Goal: Navigation & Orientation: Find specific page/section

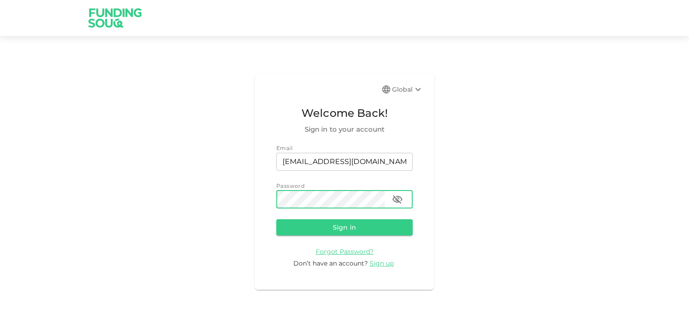
click at [277, 219] on button "Sign in" at bounding box center [345, 227] width 136 height 16
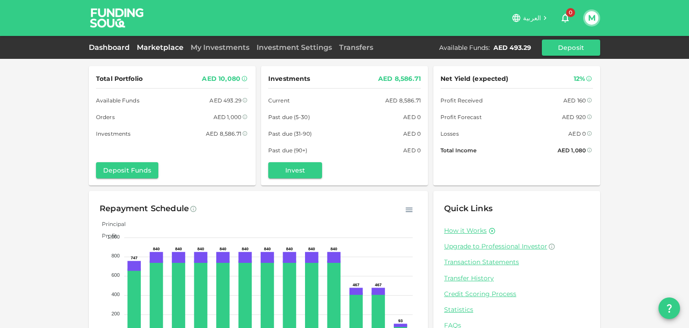
click at [166, 49] on link "Marketplace" at bounding box center [160, 47] width 54 height 9
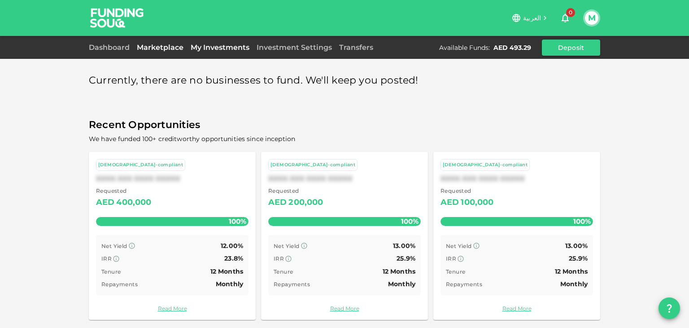
click at [218, 49] on link "My Investments" at bounding box center [220, 47] width 66 height 9
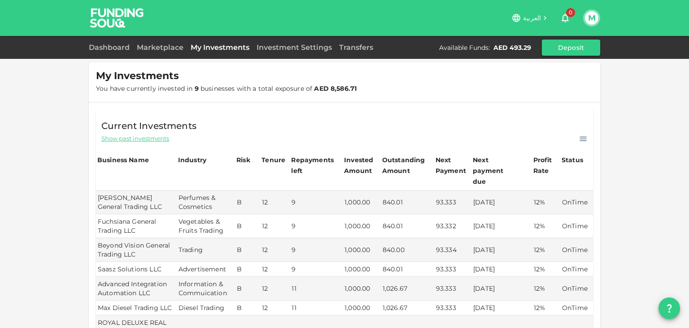
scroll to position [104, 0]
